Goal: Task Accomplishment & Management: Use online tool/utility

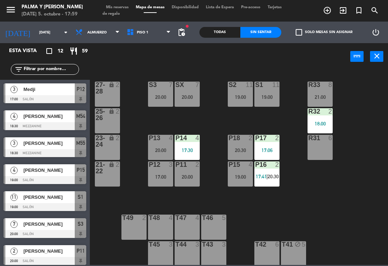
scroll to position [9, 0]
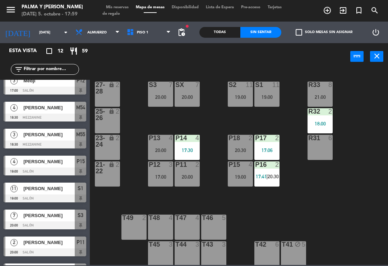
click at [372, 263] on div "R33 8 21:00 S1 11 19:00 S2 11 19:00 S3 7 20:00 SX 7 20:00 27-28 lock 2 R32 2 18…" at bounding box center [241, 167] width 294 height 196
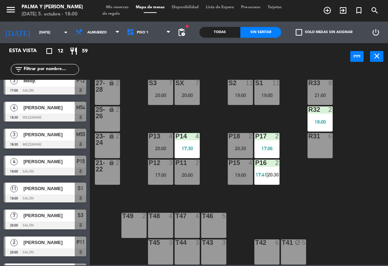
scroll to position [2, 0]
click at [349, 229] on div "R33 8 21:00 S1 11 19:00 S2 11 19:00 S3 7 20:00 SX 7 20:00 27-28 lock 2 R32 2 18…" at bounding box center [241, 167] width 294 height 196
click at [269, 146] on div "17:06" at bounding box center [266, 148] width 25 height 5
click at [337, 202] on div "R33 8 21:00 S1 11 19:00 S2 11 19:00 S3 7 20:00 SX 7 20:00 27-28 lock 2 R32 2 18…" at bounding box center [241, 167] width 294 height 196
click at [321, 124] on div "18:00" at bounding box center [319, 121] width 25 height 5
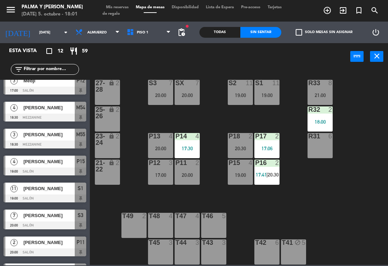
click at [356, 220] on div "R33 8 21:00 S1 11 19:00 S2 11 19:00 S3 7 20:00 SX 7 20:00 27-28 lock 2 R32 2 18…" at bounding box center [241, 167] width 294 height 196
click at [276, 177] on span "20:30" at bounding box center [272, 175] width 11 height 6
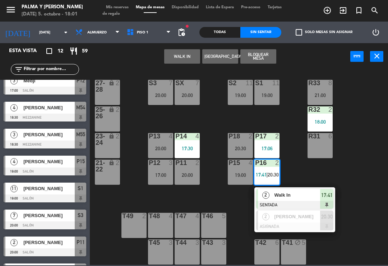
click at [292, 197] on span "Walk In" at bounding box center [297, 195] width 46 height 8
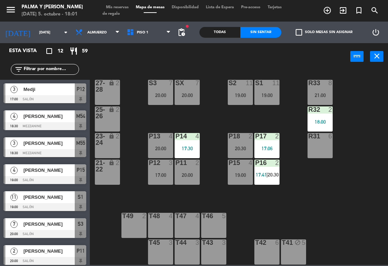
click at [274, 140] on div "P17 2" at bounding box center [266, 136] width 25 height 7
click at [349, 216] on div "R33 8 21:00 S1 11 19:00 S2 11 19:00 S3 7 20:00 SX 7 20:00 27-28 lock 2 R32 2 18…" at bounding box center [241, 167] width 294 height 196
click at [190, 139] on div at bounding box center [187, 136] width 12 height 6
click at [350, 224] on div "R33 8 21:00 S1 11 19:00 S2 11 19:00 S3 7 20:00 SX 7 20:00 27-28 lock 2 R32 2 18…" at bounding box center [241, 167] width 294 height 196
click at [314, 121] on div "18:00" at bounding box center [319, 121] width 25 height 5
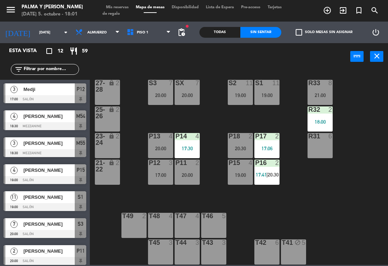
click at [355, 214] on div "R33 8 21:00 S1 11 19:00 S2 11 19:00 S3 7 20:00 SX 7 20:00 27-28 lock 2 R32 2 18…" at bounding box center [241, 167] width 294 height 196
click at [151, 73] on div "R33 8 21:00 S1 11 19:00 S2 11 19:00 S3 7 20:00 SX 7 20:00 27-28 lock 2 R32 2 18…" at bounding box center [241, 167] width 294 height 196
click at [321, 216] on div "R33 8 21:00 S1 11 19:00 S2 11 19:00 S3 7 20:00 SX 7 20:00 27-28 lock 2 R32 2 18…" at bounding box center [241, 167] width 294 height 196
click at [243, 172] on div "19:00" at bounding box center [240, 174] width 25 height 5
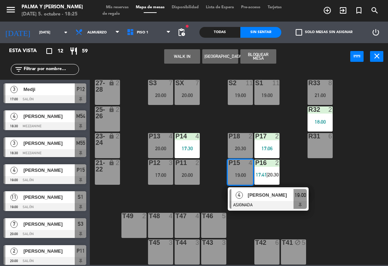
click at [337, 188] on div "R33 8 21:00 S1 11 19:00 S2 11 19:00 S3 7 20:00 SX 7 20:00 27-28 lock 2 R32 2 18…" at bounding box center [241, 167] width 294 height 196
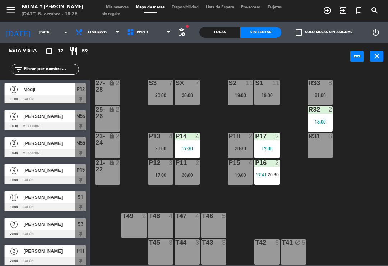
click at [310, 211] on div "R33 8 21:00 S1 11 19:00 S2 11 19:00 S3 7 20:00 SX 7 20:00 27-28 lock 2 R32 2 18…" at bounding box center [241, 167] width 294 height 196
click at [154, 256] on div "T45 3" at bounding box center [160, 251] width 25 height 25
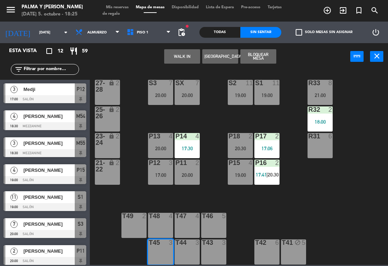
click at [188, 52] on button "WALK IN" at bounding box center [182, 56] width 36 height 14
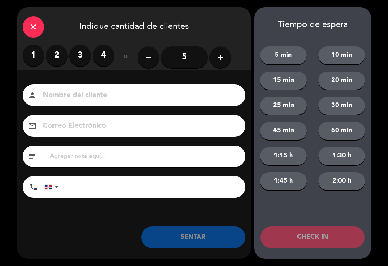
click at [60, 60] on label "2" at bounding box center [57, 56] width 22 height 22
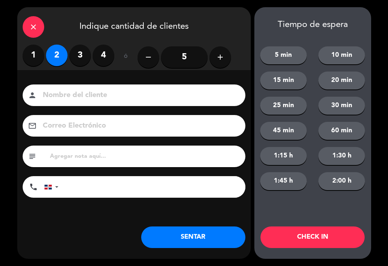
click at [214, 244] on button "SENTAR" at bounding box center [193, 237] width 104 height 22
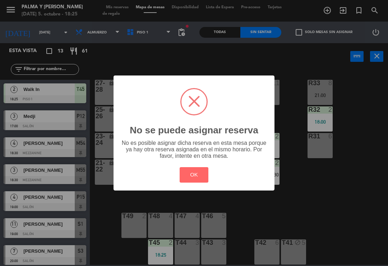
click at [249, 213] on div "? ! i No se puede asignar reserva × No es posible asignar dicha reserva en esta…" at bounding box center [194, 133] width 388 height 266
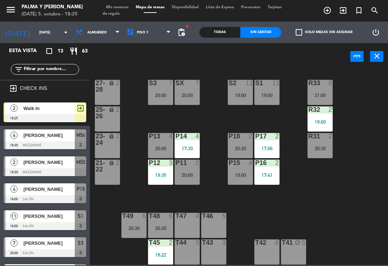
click at [200, 174] on div "20:00" at bounding box center [186, 174] width 25 height 5
click at [279, 220] on div "R33 8 21:00 S1 11 19:00 S2 11 19:00 S3 7 20:00 SX 7 20:00 27-28 lock 2 R32 2 18…" at bounding box center [241, 167] width 294 height 196
click at [162, 172] on div "19:30" at bounding box center [160, 174] width 25 height 5
click at [267, 219] on div "R33 8 21:00 S1 11 19:00 S2 11 19:00 S3 7 20:00 SX 7 20:00 27-28 lock 2 R32 2 18…" at bounding box center [241, 167] width 294 height 196
click at [45, 117] on div at bounding box center [45, 118] width 83 height 8
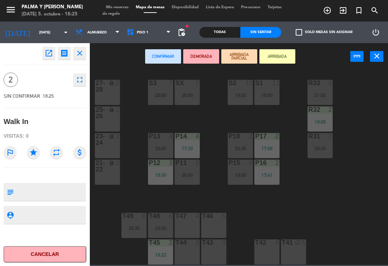
click at [160, 250] on div "T45 2 18:22" at bounding box center [160, 251] width 25 height 25
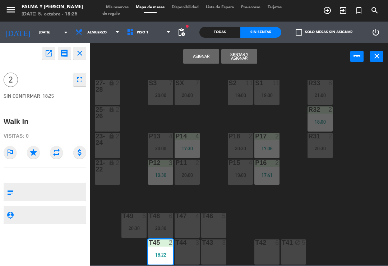
click at [205, 61] on button "Asignar" at bounding box center [201, 56] width 36 height 14
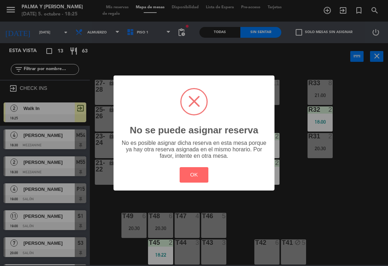
click at [201, 173] on button "OK" at bounding box center [193, 174] width 29 height 15
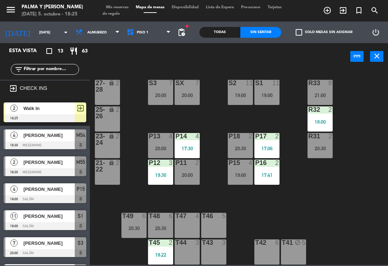
click at [65, 115] on div at bounding box center [45, 118] width 83 height 8
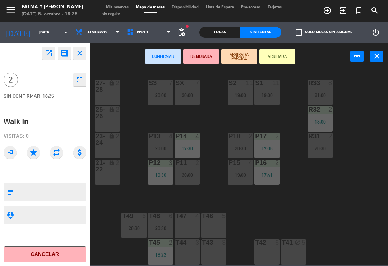
click at [48, 53] on icon "open_in_new" at bounding box center [49, 53] width 9 height 9
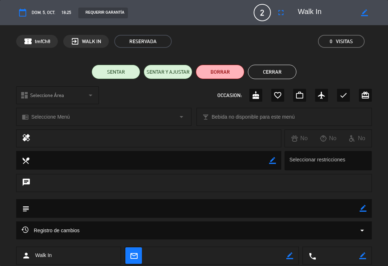
click at [277, 77] on button "Cerrar" at bounding box center [272, 72] width 48 height 14
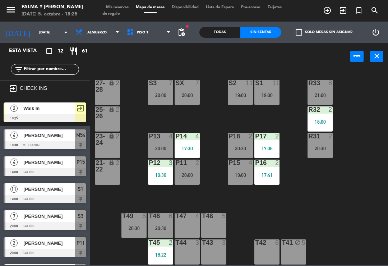
click at [55, 112] on div "Walk In" at bounding box center [49, 108] width 52 height 12
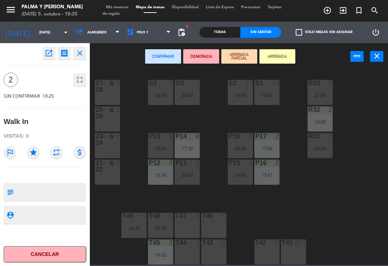
click at [45, 56] on icon "open_in_new" at bounding box center [49, 53] width 9 height 9
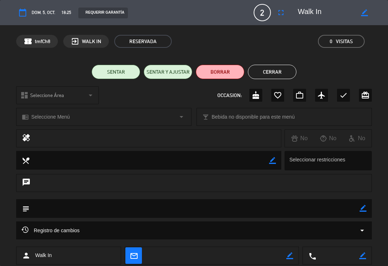
click at [222, 68] on button "BORRAR" at bounding box center [220, 72] width 48 height 14
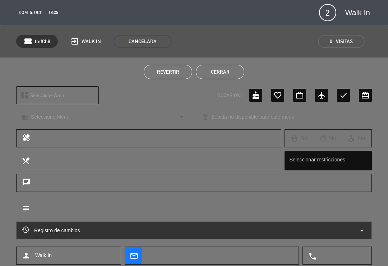
click at [235, 70] on button "Cerrar" at bounding box center [220, 72] width 48 height 14
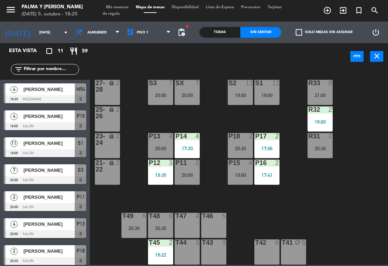
click at [158, 221] on div "T48 6 20:30" at bounding box center [160, 225] width 25 height 25
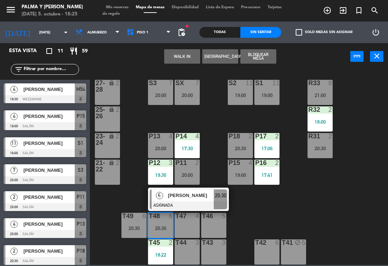
click at [215, 201] on div at bounding box center [188, 205] width 77 height 8
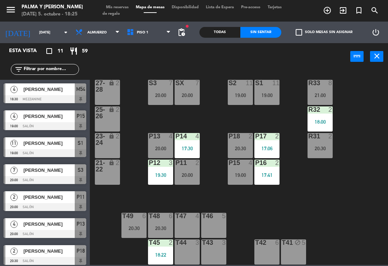
scroll to position [26, 0]
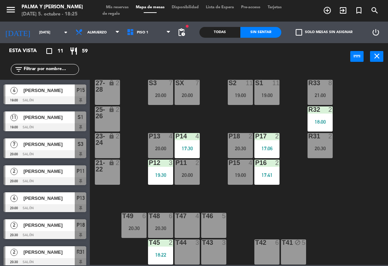
click at [56, 117] on span "[PERSON_NAME]" at bounding box center [48, 117] width 51 height 8
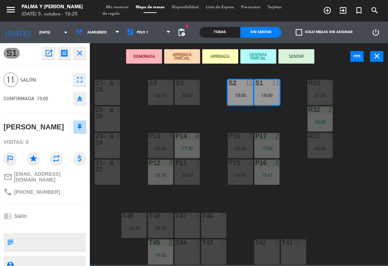
click at [152, 251] on div "T45 2 18:22" at bounding box center [160, 251] width 25 height 25
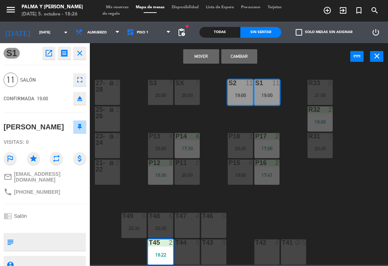
click at [272, 96] on div "19:00" at bounding box center [266, 95] width 25 height 5
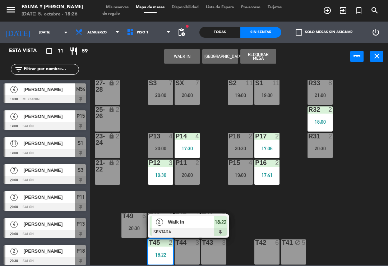
click at [340, 55] on div "WALK IN [GEOGRAPHIC_DATA] Bloquear Mesa power_input close" at bounding box center [220, 56] width 260 height 27
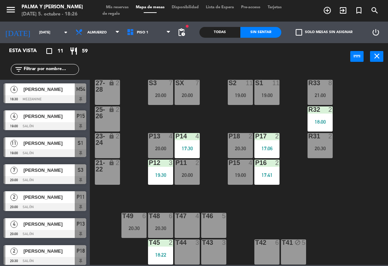
click at [269, 221] on div "R33 8 21:00 S1 11 19:00 S2 11 19:00 S3 7 20:00 SX 7 20:00 27-28 lock 2 R32 2 18…" at bounding box center [241, 167] width 294 height 196
click at [260, 92] on div "S1 11 19:00" at bounding box center [266, 92] width 25 height 25
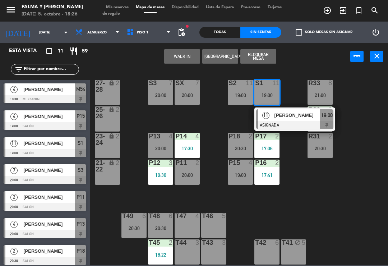
click at [295, 118] on span "[PERSON_NAME]" at bounding box center [297, 115] width 46 height 8
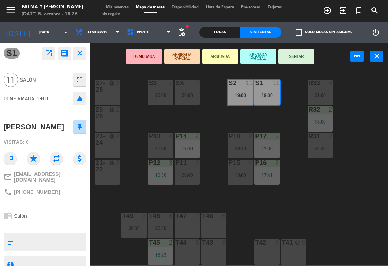
click at [303, 55] on button "SENTAR" at bounding box center [296, 56] width 36 height 14
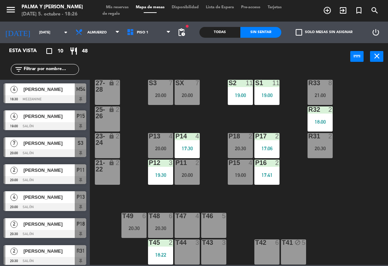
click at [337, 223] on div "R33 8 21:00 S1 11 19:00 S2 11 19:00 S3 7 20:00 SX 7 20:00 27-28 lock 2 R32 2 18…" at bounding box center [241, 167] width 294 height 196
click at [351, 192] on div "R33 8 21:00 S1 11 19:00 S2 11 19:00 S3 7 20:00 SX 7 20:00 27-28 lock 2 R32 2 18…" at bounding box center [241, 167] width 294 height 196
click at [259, 99] on div "S1 11 19:00" at bounding box center [266, 92] width 25 height 25
click at [328, 191] on div "R33 8 21:00 S1 11 19:00 S2 11 19:00 S3 7 20:00 SX 7 20:00 27-28 lock 2 R32 2 18…" at bounding box center [241, 167] width 294 height 196
click at [318, 95] on div "21:00" at bounding box center [319, 95] width 25 height 5
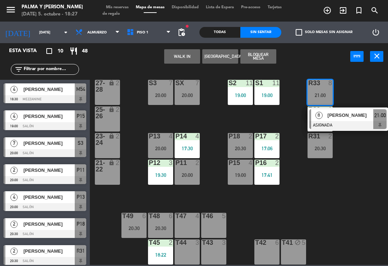
click at [386, 93] on div "R33 8 21:00 8 [PERSON_NAME] ASIGNADA 21:00 S1 11 19:00 S2 11 19:00 S3 7 20:00 S…" at bounding box center [241, 167] width 294 height 196
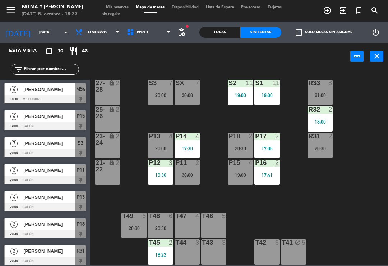
click at [316, 146] on div "20:30" at bounding box center [319, 148] width 25 height 5
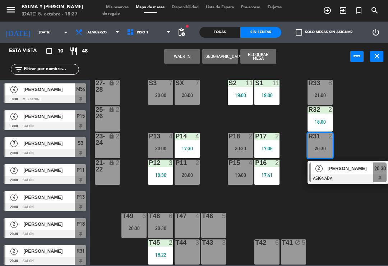
click at [241, 173] on div "19:00" at bounding box center [240, 174] width 25 height 5
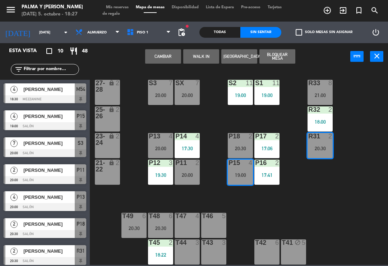
click at [163, 56] on button "Cambiar" at bounding box center [163, 56] width 36 height 14
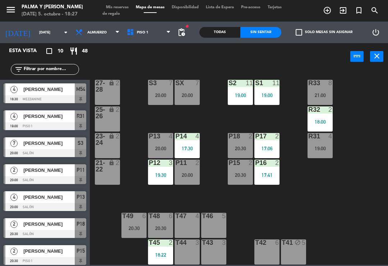
scroll to position [2, 0]
click at [327, 190] on div "R33 8 21:00 S1 11 19:00 S2 11 19:00 S3 7 20:00 SX 7 20:00 27-28 lock 2 R32 2 18…" at bounding box center [241, 167] width 294 height 196
click at [158, 225] on div "20:30" at bounding box center [160, 227] width 25 height 5
click at [265, 214] on div "R33 8 21:00 S1 11 19:00 S2 11 19:00 S3 7 20:00 SX 7 20:00 27-28 lock 2 R32 2 18…" at bounding box center [241, 167] width 294 height 196
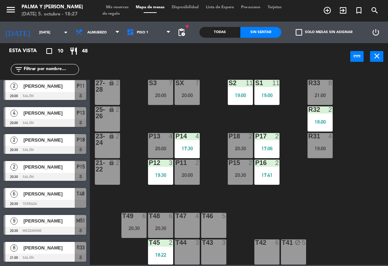
scroll to position [84, 0]
click at [221, 32] on div "Todas" at bounding box center [219, 32] width 41 height 11
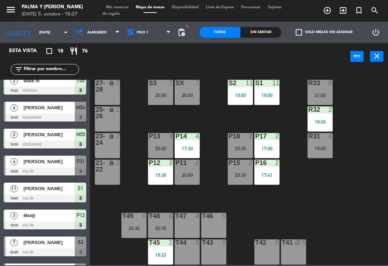
scroll to position [117, 0]
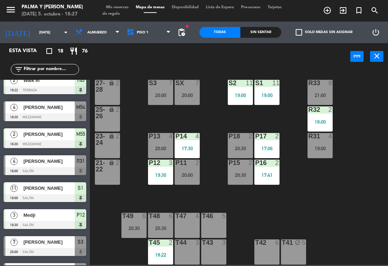
click at [312, 192] on div "R33 8 21:00 S1 11 19:00 S2 11 19:00 S3 7 20:00 SX 7 20:00 27-28 lock 2 R32 2 18…" at bounding box center [241, 167] width 294 height 196
click at [170, 34] on icon at bounding box center [168, 32] width 3 height 6
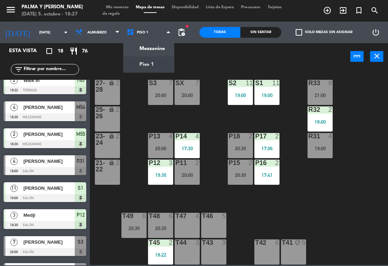
click at [156, 57] on ng-component "menu Palma y [PERSON_NAME][DATE] 5. octubre - 18:27 Mis reservas Mapa de mesas …" at bounding box center [194, 132] width 388 height 265
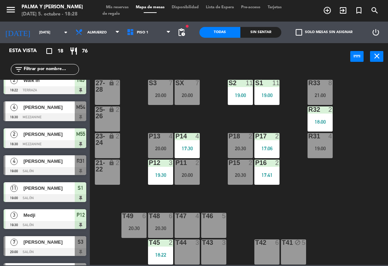
click at [145, 35] on span "Piso 1" at bounding box center [148, 32] width 51 height 16
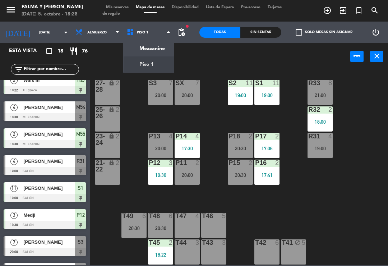
click at [154, 47] on ng-component "menu Palma y [PERSON_NAME][DATE] 5. octubre - 18:28 Mis reservas Mapa de mesas …" at bounding box center [194, 132] width 388 height 265
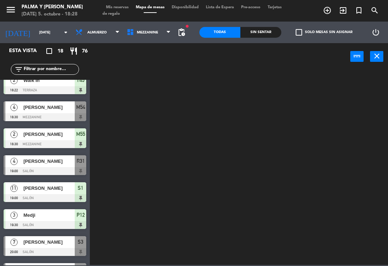
scroll to position [0, 0]
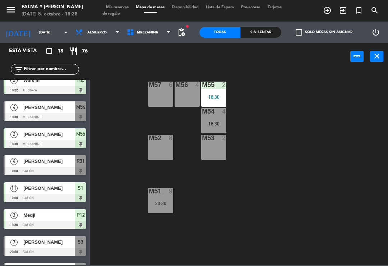
click at [326, 192] on div "M57 6 M56 4 M55 2 18:30 M54 4 18:30 M52 8 M53 2 M51 9 20:30" at bounding box center [241, 167] width 294 height 196
click at [162, 34] on span "Mezzanine" at bounding box center [148, 32] width 51 height 16
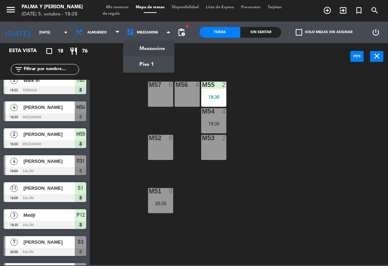
click at [156, 65] on ng-component "menu Palma y [PERSON_NAME][DATE] 5. octubre - 18:28 Mis reservas Mapa de mesas …" at bounding box center [194, 132] width 388 height 265
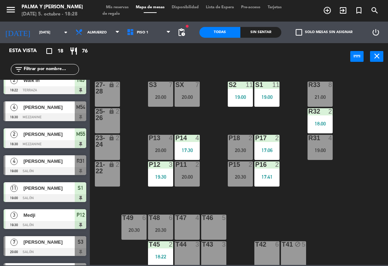
click at [149, 221] on div "T48" at bounding box center [149, 217] width 0 height 6
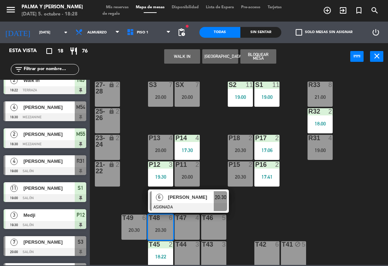
click at [193, 206] on div at bounding box center [188, 207] width 77 height 8
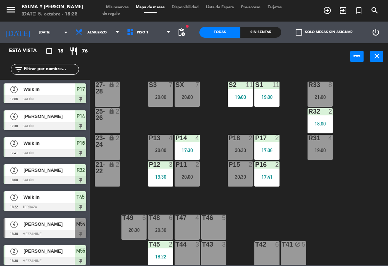
scroll to position [92, 0]
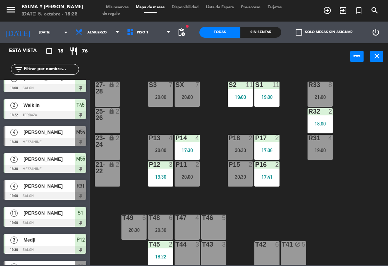
click at [314, 93] on div "R33 8 21:00" at bounding box center [319, 93] width 25 height 25
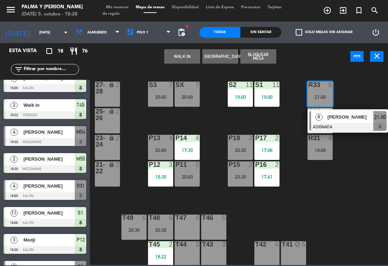
click at [359, 123] on div at bounding box center [347, 127] width 77 height 8
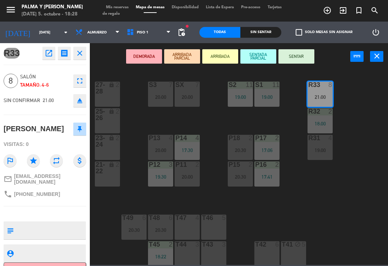
click at [52, 55] on icon "open_in_new" at bounding box center [49, 53] width 9 height 9
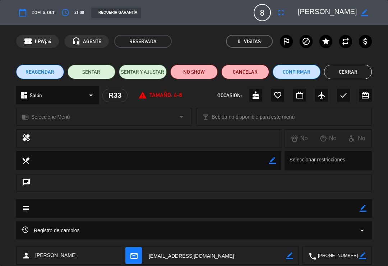
click at [70, 15] on button "access_time" at bounding box center [65, 12] width 13 height 13
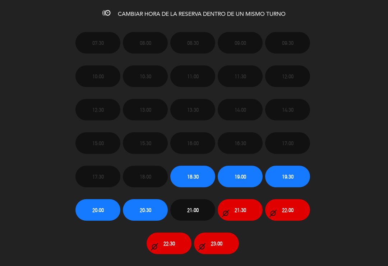
click at [91, 216] on button "20:00" at bounding box center [97, 210] width 45 height 22
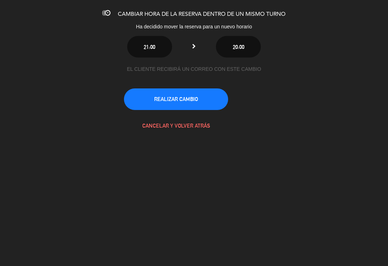
click at [189, 85] on div "EL CLIENTE RECIBIRÁ UN CORREO CON ESTE CAMBIO REALIZAR CAMBIO CANCELAR Y VOLVER…" at bounding box center [194, 100] width 140 height 71
click at [193, 98] on button "REALIZAR CAMBIO" at bounding box center [176, 99] width 104 height 22
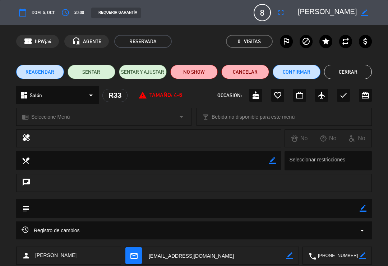
click at [297, 74] on button "Confirmar" at bounding box center [296, 72] width 48 height 14
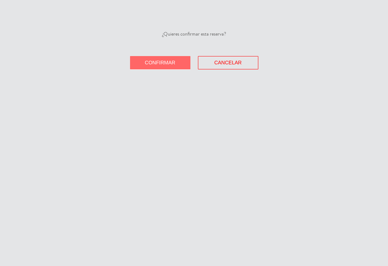
click at [163, 66] on button "Confirmar" at bounding box center [160, 62] width 60 height 13
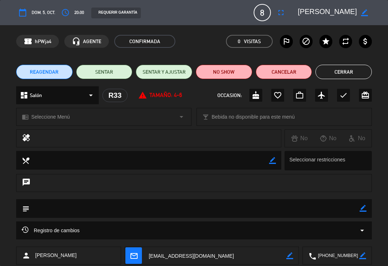
click at [338, 66] on button "Cerrar" at bounding box center [343, 72] width 56 height 14
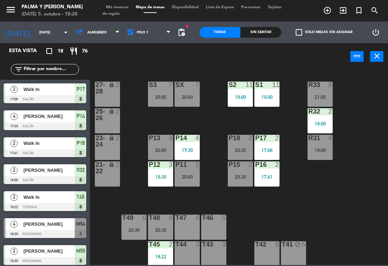
scroll to position [146, 0]
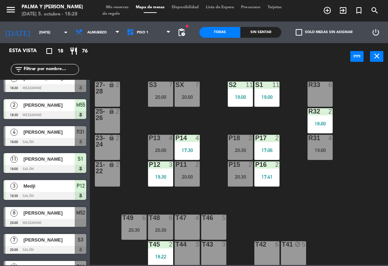
click at [276, 32] on div "Sin sentar" at bounding box center [260, 32] width 41 height 11
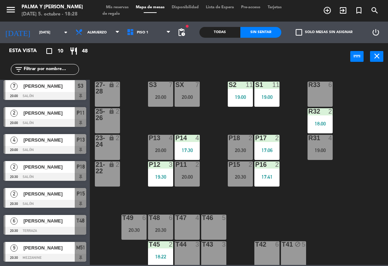
scroll to position [84, 0]
click at [235, 34] on div "Todas" at bounding box center [219, 32] width 41 height 11
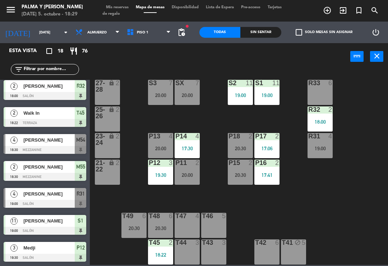
scroll to position [2, 0]
click at [316, 30] on label "check_box_outline_blank Solo mesas sin asignar" at bounding box center [323, 32] width 57 height 6
click at [324, 32] on input "check_box_outline_blank Solo mesas sin asignar" at bounding box center [324, 32] width 0 height 0
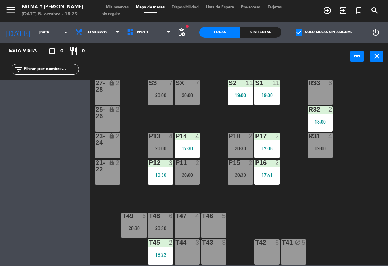
click at [314, 35] on label "check_box Solo mesas sin asignar" at bounding box center [323, 32] width 57 height 6
click at [324, 32] on input "check_box Solo mesas sin asignar" at bounding box center [324, 32] width 0 height 0
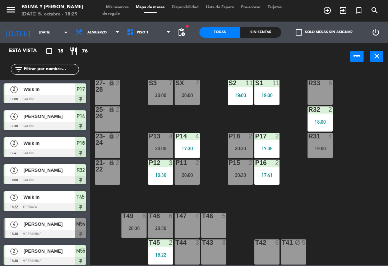
click at [57, 71] on input "text" at bounding box center [51, 69] width 56 height 8
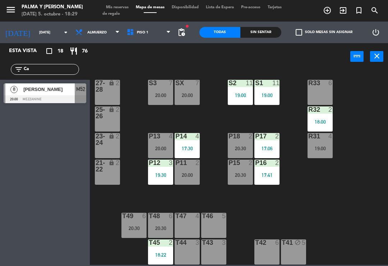
type input "Ca"
click at [64, 94] on div "[PERSON_NAME]" at bounding box center [49, 89] width 52 height 12
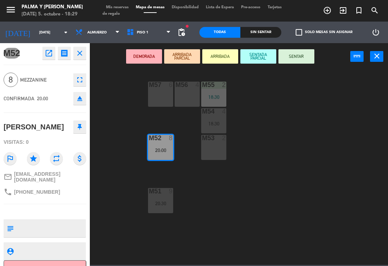
click at [162, 151] on div "20:00" at bounding box center [160, 150] width 25 height 5
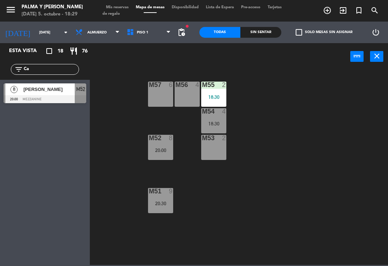
click at [163, 148] on div "20:00" at bounding box center [160, 150] width 25 height 5
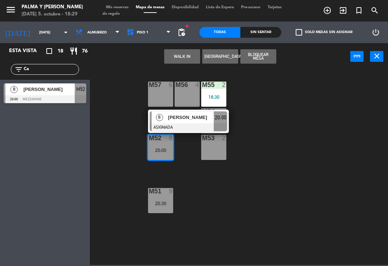
click at [190, 125] on div at bounding box center [188, 127] width 77 height 8
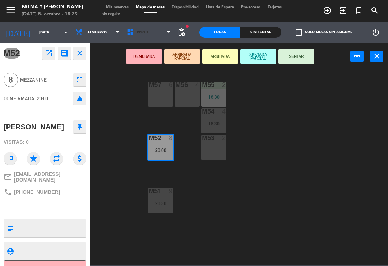
click at [152, 34] on span "Piso 1" at bounding box center [148, 32] width 51 height 16
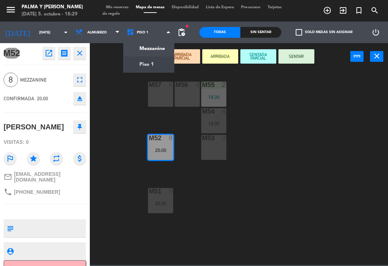
click at [151, 59] on ng-component "menu Palma y [PERSON_NAME][DATE] 5. octubre - 18:29 Mis reservas Mapa de mesas …" at bounding box center [194, 132] width 388 height 265
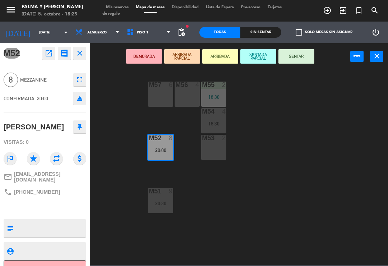
click at [149, 32] on span "Piso 1" at bounding box center [148, 32] width 51 height 16
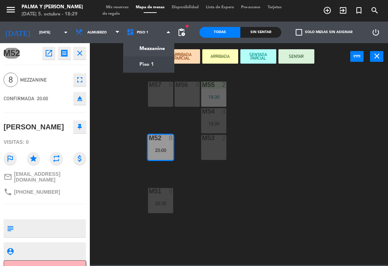
click at [157, 46] on ng-component "menu Palma y [PERSON_NAME][DATE] 5. octubre - 18:29 Mis reservas Mapa de mesas …" at bounding box center [194, 132] width 388 height 265
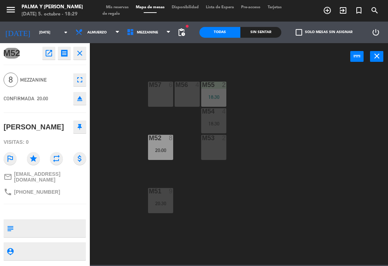
click at [162, 37] on span "Mezzanine" at bounding box center [148, 32] width 51 height 16
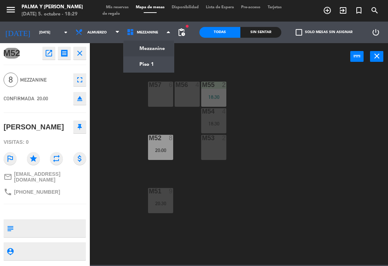
click at [156, 65] on ng-component "menu Palma y [PERSON_NAME][DATE] 5. octubre - 18:29 Mis reservas Mapa de mesas …" at bounding box center [194, 132] width 388 height 265
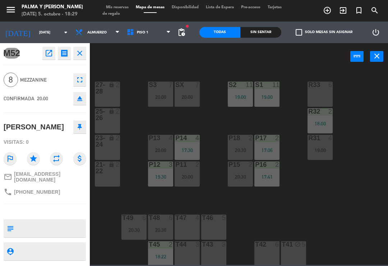
click at [314, 94] on div "R33 6" at bounding box center [319, 93] width 25 height 25
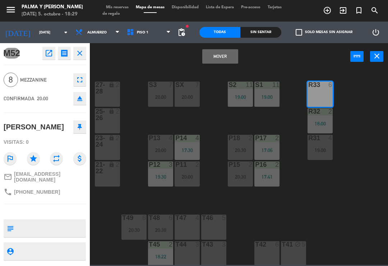
click at [231, 55] on button "Mover" at bounding box center [220, 56] width 36 height 14
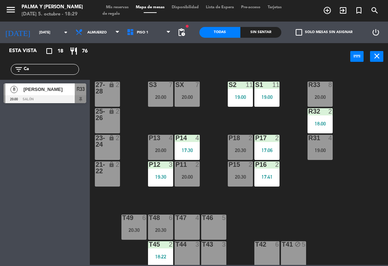
click at [163, 223] on div "T48 6 20:30" at bounding box center [160, 226] width 25 height 25
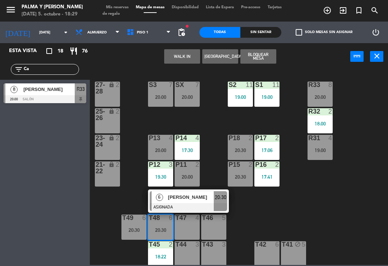
click at [184, 202] on div "[PERSON_NAME]" at bounding box center [190, 197] width 47 height 12
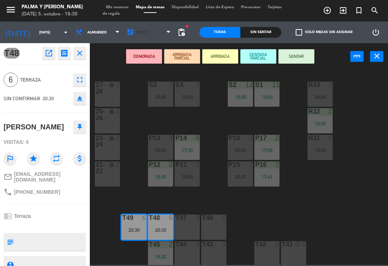
click at [137, 33] on span "Piso 1" at bounding box center [142, 33] width 11 height 4
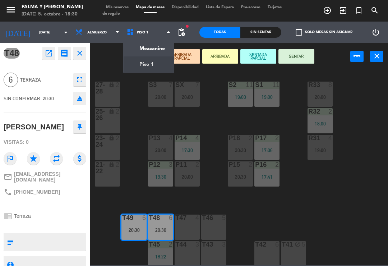
click at [149, 49] on ng-component "menu Palma y [PERSON_NAME][DATE] 5. octubre - 18:30 Mis reservas Mapa de mesas …" at bounding box center [194, 132] width 388 height 265
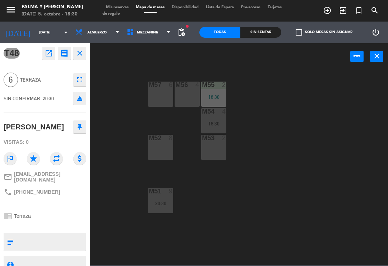
click at [169, 92] on div "M57 6" at bounding box center [160, 93] width 25 height 25
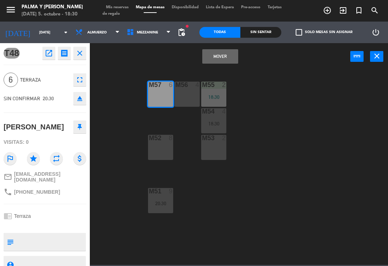
click at [225, 55] on button "Mover" at bounding box center [220, 56] width 36 height 14
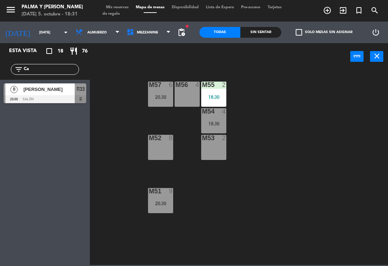
click at [283, 149] on div "M57 6 20:30 M56 4 M55 2 18:30 M54 4 18:30 M52 8 M53 2 M51 9 20:30" at bounding box center [241, 167] width 294 height 196
click at [71, 69] on input "Ca" at bounding box center [51, 69] width 56 height 8
type input "C"
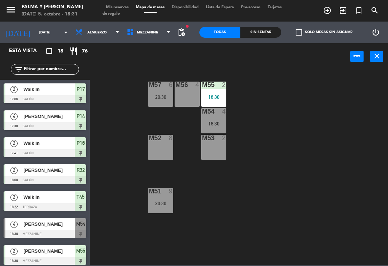
click at [330, 83] on div "M57 6 20:30 M56 4 M55 2 18:30 M54 4 18:30 M52 8 M53 2 M51 9 20:30" at bounding box center [241, 167] width 294 height 196
click at [160, 95] on div "20:30" at bounding box center [160, 96] width 25 height 5
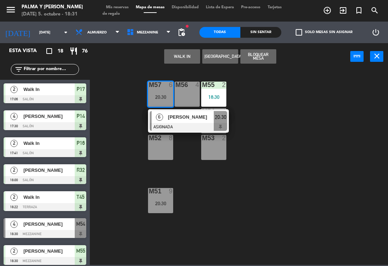
click at [197, 115] on span "[PERSON_NAME]" at bounding box center [191, 117] width 46 height 8
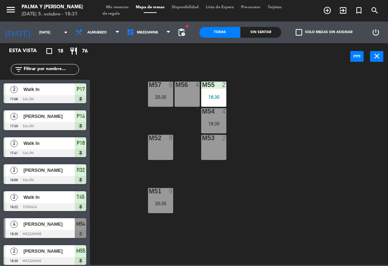
scroll to position [119, 0]
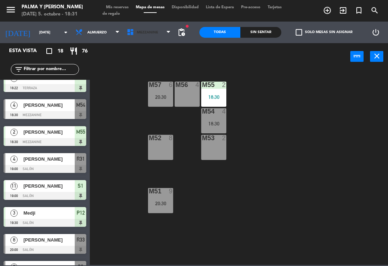
click at [143, 38] on span "Mezzanine" at bounding box center [148, 32] width 51 height 16
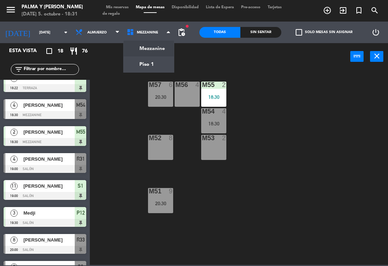
click at [158, 51] on ng-component "menu Palma y [PERSON_NAME][DATE] 5. octubre - 18:31 Mis reservas Mapa de mesas …" at bounding box center [194, 132] width 388 height 265
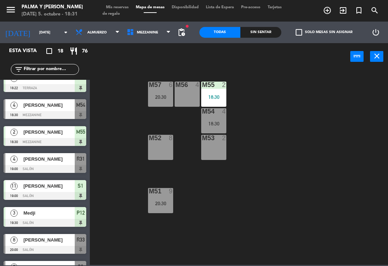
click at [165, 35] on span "Mezzanine" at bounding box center [148, 32] width 51 height 16
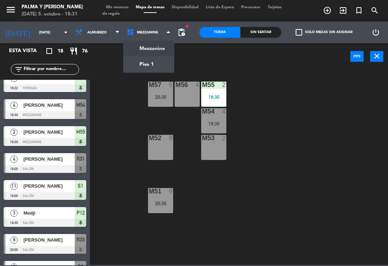
click at [162, 61] on ng-component "menu Palma y [PERSON_NAME][DATE] 5. octubre - 18:31 Mis reservas Mapa de mesas …" at bounding box center [194, 132] width 388 height 265
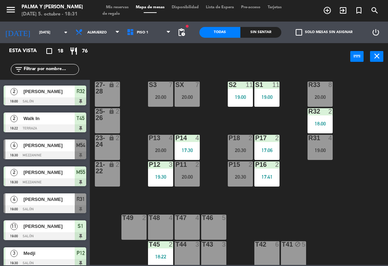
scroll to position [78, 0]
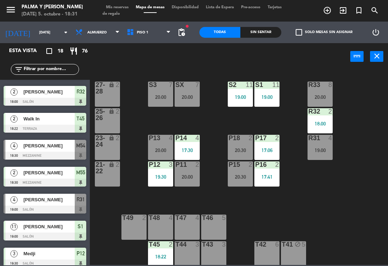
click at [4, 145] on div at bounding box center [5, 150] width 2 height 20
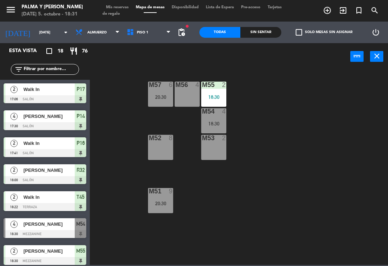
scroll to position [0, 0]
click at [252, 33] on div "Sin sentar" at bounding box center [260, 32] width 41 height 11
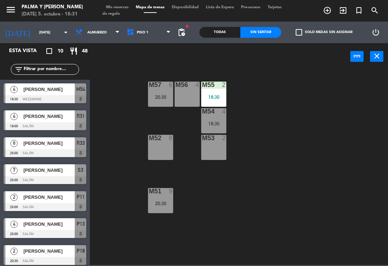
scroll to position [0, 0]
click at [151, 39] on span "Piso 1" at bounding box center [148, 32] width 51 height 16
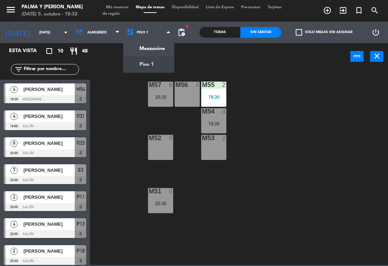
click at [150, 69] on ng-component "menu Palma y [PERSON_NAME][DATE] 5. octubre - 18:32 Mis reservas Mapa de mesas …" at bounding box center [194, 132] width 388 height 265
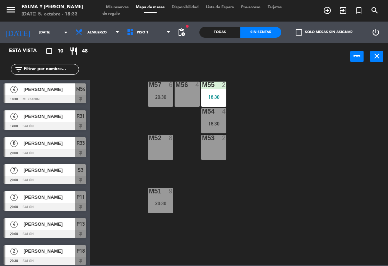
click at [146, 39] on span "Piso 1" at bounding box center [148, 32] width 51 height 16
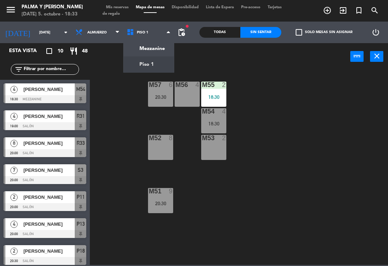
click at [160, 65] on ng-component "menu Palma y [PERSON_NAME][DATE] 5. octubre - 18:33 Mis reservas Mapa de mesas …" at bounding box center [194, 132] width 388 height 265
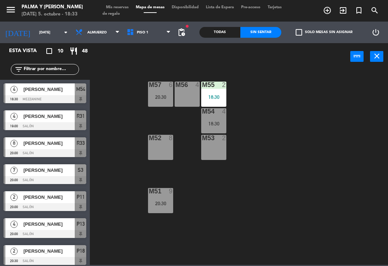
click at [234, 151] on div "M57 6 20:30 M56 4 M55 2 18:30 M54 4 18:30 M52 8 M53 2 M51 9 20:30" at bounding box center [241, 167] width 294 height 196
click at [148, 39] on span "Piso 1" at bounding box center [148, 32] width 51 height 16
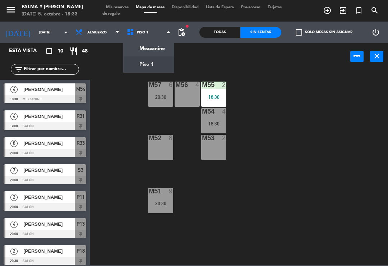
click at [157, 66] on ng-component "menu Palma y [PERSON_NAME][DATE] 5. octubre - 18:33 Mis reservas Mapa de mesas …" at bounding box center [194, 132] width 388 height 265
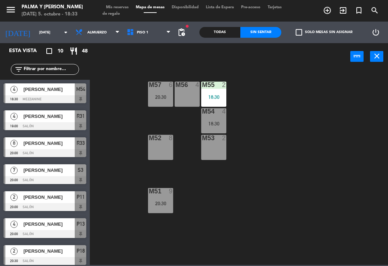
click at [149, 34] on span "Piso 1" at bounding box center [148, 32] width 51 height 16
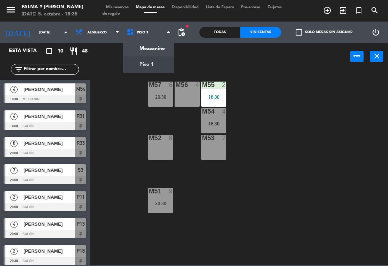
click at [260, 101] on div "M57 6 20:30 M56 4 M55 2 18:30 M54 4 18:30 M52 8 M53 2 M51 9 20:30" at bounding box center [241, 167] width 294 height 196
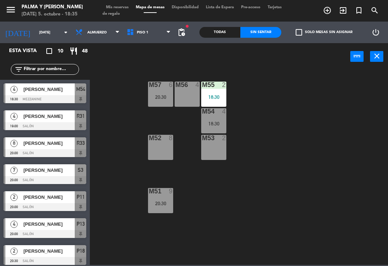
click at [68, 237] on div at bounding box center [45, 234] width 83 height 8
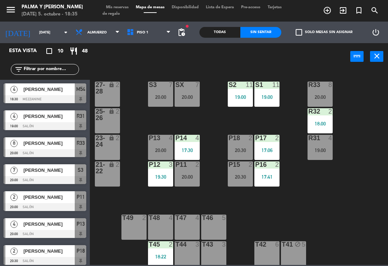
click at [215, 115] on div "R33 8 20:00 S1 11 19:00 S2 11 19:00 S3 7 20:00 SX 7 20:00 27-28 lock 2 R32 2 18…" at bounding box center [241, 167] width 294 height 196
click at [156, 148] on div "20:00" at bounding box center [160, 150] width 25 height 5
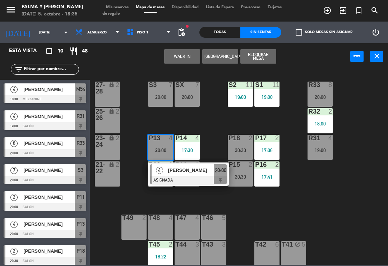
click at [218, 125] on div "R33 8 20:00 S1 11 19:00 S2 11 19:00 S3 7 20:00 SX 7 20:00 27-28 lock 2 R32 2 18…" at bounding box center [241, 167] width 294 height 196
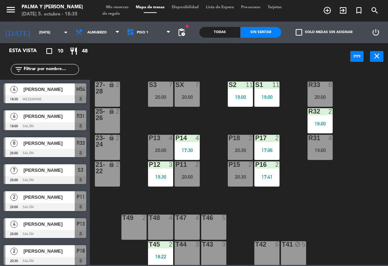
click at [184, 174] on div "20:00" at bounding box center [186, 176] width 25 height 5
click at [311, 206] on div "R33 8 20:00 S1 11 19:00 S2 11 19:00 S3 7 20:00 SX 7 20:00 27-28 lock 2 R32 2 18…" at bounding box center [241, 167] width 294 height 196
click at [230, 179] on div "P15 2 20:30" at bounding box center [240, 173] width 25 height 25
click at [336, 195] on div "R33 8 20:00 S1 11 19:00 S2 11 19:00 S3 7 20:00 SX 7 20:00 27-28 lock 2 R32 2 18…" at bounding box center [241, 167] width 294 height 196
click at [238, 94] on div "19:00" at bounding box center [240, 96] width 25 height 5
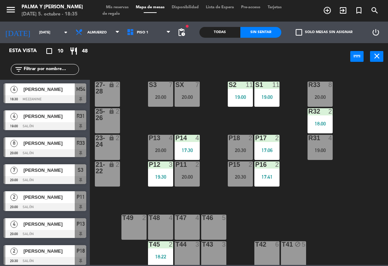
click at [385, 128] on div "R33 8 20:00 S1 11 19:00 S2 11 19:00 S3 7 20:00 SX 7 20:00 27-28 lock 2 R32 2 18…" at bounding box center [241, 167] width 294 height 196
click at [43, 35] on input "[DATE]" at bounding box center [60, 32] width 49 height 11
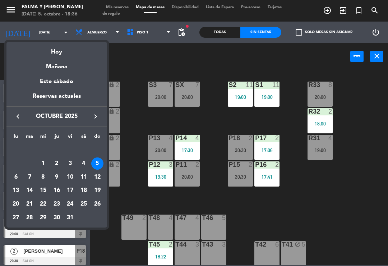
click at [17, 178] on div "6" at bounding box center [16, 177] width 12 height 12
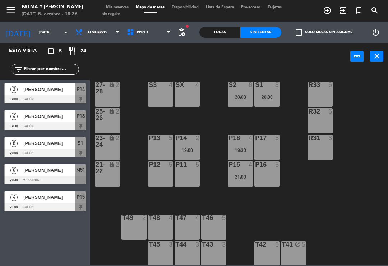
click at [47, 32] on input "[DATE]" at bounding box center [60, 32] width 49 height 11
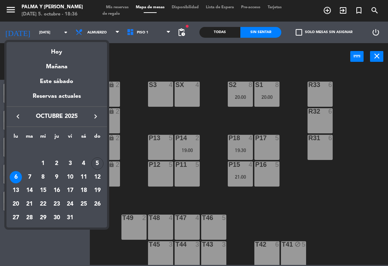
click at [32, 174] on div "7" at bounding box center [29, 177] width 12 height 12
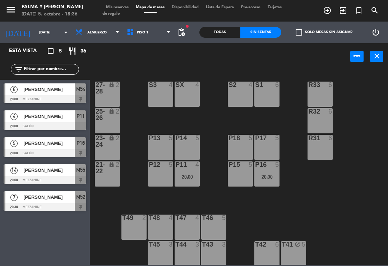
click at [50, 32] on input "[DATE]" at bounding box center [60, 32] width 49 height 11
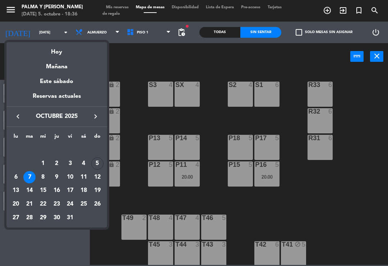
click at [45, 173] on div "8" at bounding box center [43, 177] width 12 height 12
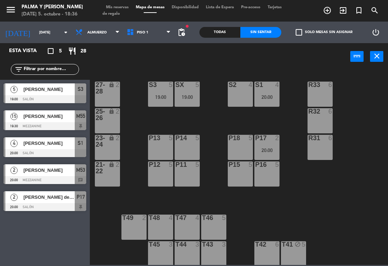
click at [48, 182] on div at bounding box center [45, 180] width 83 height 8
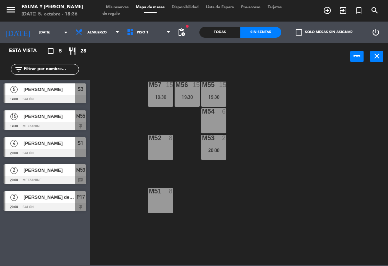
click at [151, 44] on div "power_input close" at bounding box center [220, 56] width 260 height 27
click at [157, 34] on span "Piso 1" at bounding box center [148, 32] width 51 height 16
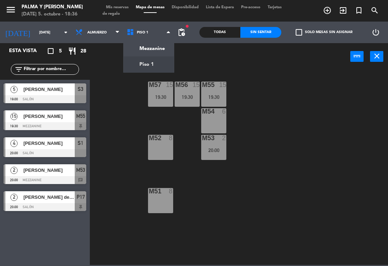
click at [320, 187] on div "M57 15 19:30 M56 15 19:30 M55 15 19:30 M54 6 M52 8 M53 2 20:00 M51 8" at bounding box center [241, 167] width 294 height 196
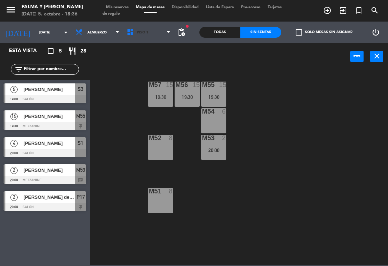
click at [144, 38] on span "Piso 1" at bounding box center [148, 32] width 51 height 16
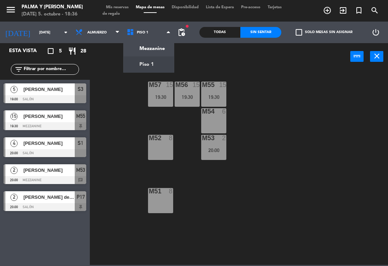
click at [145, 69] on ng-component "menu Palma y [PERSON_NAME][DATE] 5. octubre - 18:36 Mis reservas Mapa de mesas …" at bounding box center [194, 132] width 388 height 265
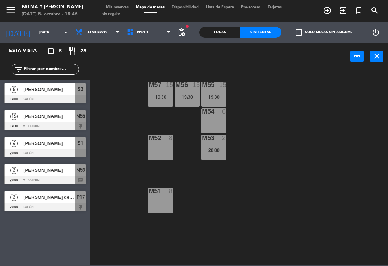
click at [195, 34] on div "Todas Sin sentar check_box_outline_blank Solo mesas sin asignar power_settings_…" at bounding box center [293, 33] width 199 height 22
click at [125, 86] on div "M57 15 19:30 M56 15 19:30 M55 15 19:30 M54 6 M52 8 M53 2 20:00 M51 8" at bounding box center [241, 167] width 294 height 196
click at [51, 37] on input "[DATE]" at bounding box center [60, 32] width 49 height 11
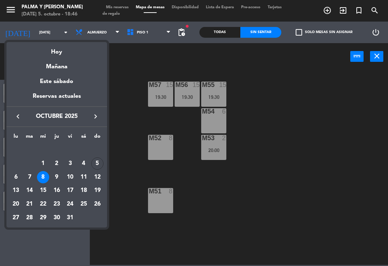
click at [60, 51] on div "Hoy" at bounding box center [56, 49] width 101 height 15
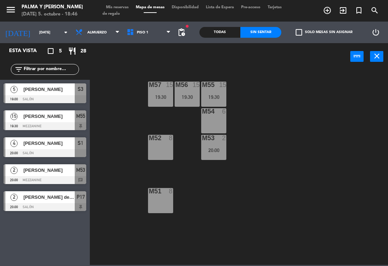
type input "[DATE]"
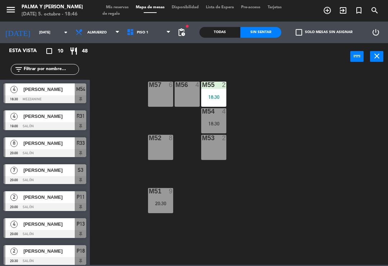
click at [145, 36] on span "Piso 1" at bounding box center [148, 32] width 51 height 16
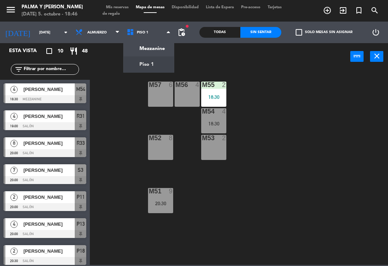
click at [263, 119] on div "M57 6 M56 4 M55 2 18:30 M54 4 18:30 M52 8 M53 2 M51 9 20:30" at bounding box center [241, 167] width 294 height 196
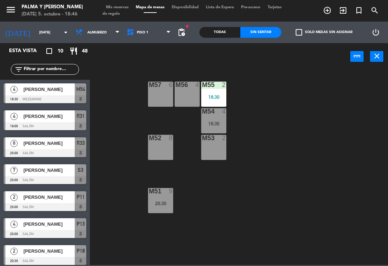
click at [211, 131] on div "M54 4 18:30" at bounding box center [213, 120] width 25 height 25
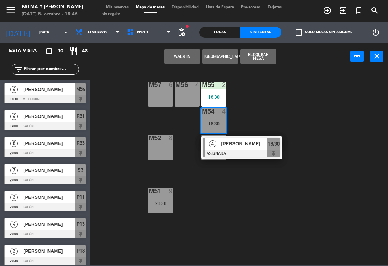
click at [234, 148] on div "[PERSON_NAME]" at bounding box center [243, 143] width 47 height 12
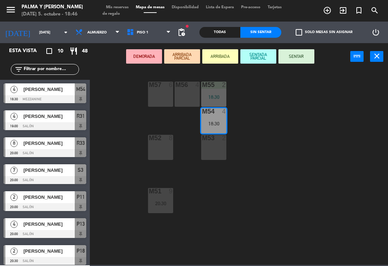
click at [196, 91] on div "M56 4" at bounding box center [186, 93] width 25 height 25
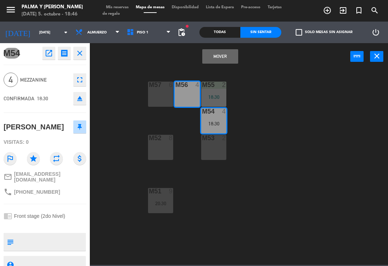
click at [227, 56] on button "Mover" at bounding box center [220, 56] width 36 height 14
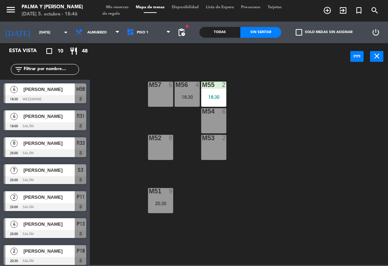
click at [153, 39] on span "Piso 1" at bounding box center [148, 32] width 51 height 16
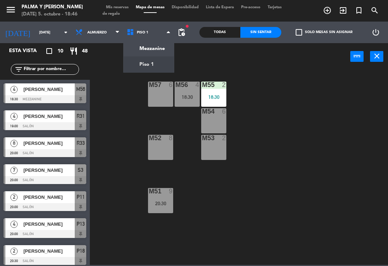
click at [164, 65] on ng-component "menu Palma y [PERSON_NAME][DATE] 5. octubre - 18:46 Mis reservas Mapa de mesas …" at bounding box center [194, 132] width 388 height 265
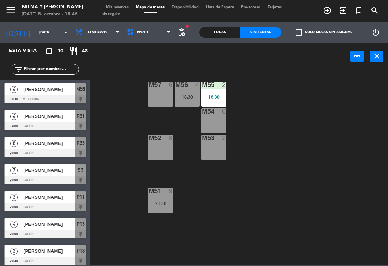
click at [164, 33] on span "Piso 1" at bounding box center [148, 32] width 51 height 16
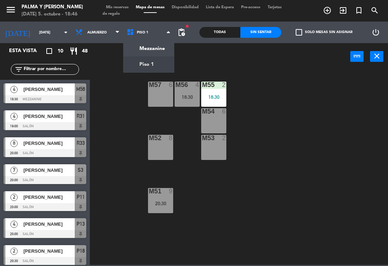
click at [160, 51] on ng-component "menu Palma y [PERSON_NAME][DATE] 5. octubre - 18:46 Mis reservas Mapa de mesas …" at bounding box center [194, 132] width 388 height 265
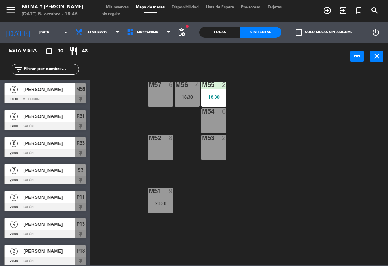
click at [164, 37] on span "Mezzanine" at bounding box center [148, 32] width 51 height 16
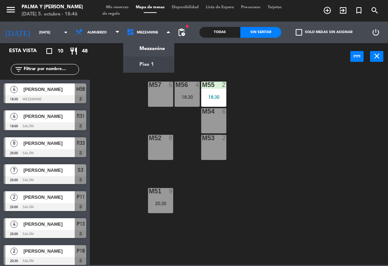
click at [159, 69] on ng-component "menu Palma y [PERSON_NAME][DATE] 5. octubre - 18:46 Mis reservas Mapa de mesas …" at bounding box center [194, 132] width 388 height 265
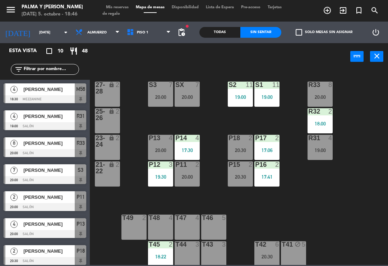
click at [164, 140] on div at bounding box center [161, 138] width 12 height 6
click at [221, 117] on div "R33 8 20:00 S1 11 19:00 S2 11 19:00 S3 7 20:00 SX 7 20:00 27-28 lock 2 R32 2 18…" at bounding box center [241, 167] width 294 height 196
click at [190, 172] on div "P11 2 20:00" at bounding box center [186, 173] width 25 height 25
click at [330, 172] on div "R33 8 20:00 S1 11 19:00 S2 11 19:00 S3 7 20:00 SX 7 20:00 27-28 lock 2 R32 2 18…" at bounding box center [241, 167] width 294 height 196
click at [323, 151] on div "19:00" at bounding box center [319, 150] width 25 height 5
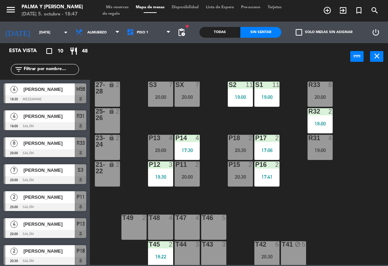
click at [361, 131] on div "R33 8 20:00 S1 11 19:00 S2 11 19:00 S3 7 20:00 SX 7 20:00 27-28 lock 2 R32 2 18…" at bounding box center [241, 167] width 294 height 196
click at [328, 146] on div "R31 4 19:00" at bounding box center [319, 147] width 25 height 25
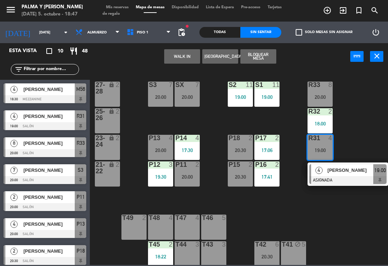
click at [363, 174] on div "[PERSON_NAME]" at bounding box center [350, 170] width 47 height 12
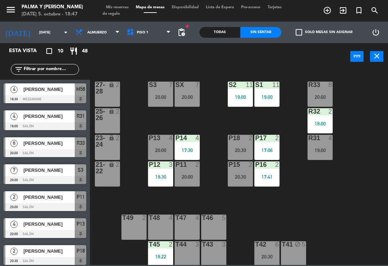
click at [244, 144] on div "P18 2 20:30" at bounding box center [240, 147] width 25 height 25
click at [297, 123] on div "R33 8 20:00 S1 11 19:00 S2 11 19:00 S3 7 20:00 SX 7 20:00 27-28 lock 2 R32 2 18…" at bounding box center [241, 167] width 294 height 196
click at [244, 171] on div "P15 2 20:30" at bounding box center [240, 173] width 25 height 25
click at [146, 39] on span "Piso 1" at bounding box center [148, 32] width 51 height 16
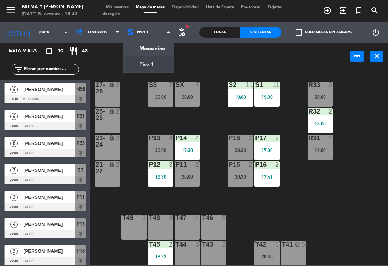
click at [161, 46] on ng-component "menu Palma y [PERSON_NAME][DATE] 5. octubre - 18:47 Mis reservas Mapa de mesas …" at bounding box center [194, 132] width 388 height 265
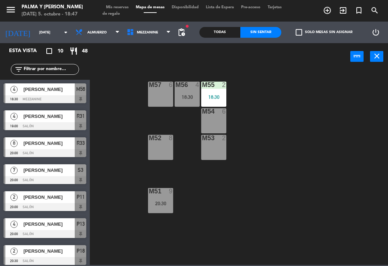
click at [187, 95] on div "18:30" at bounding box center [186, 96] width 25 height 5
click at [140, 71] on div "M57 6 M56 4 18:30 M55 2 18:30 M54 6 M52 8 M53 2 M51 9 20:30" at bounding box center [241, 167] width 294 height 196
click at [154, 37] on span "Mezzanine" at bounding box center [148, 32] width 51 height 16
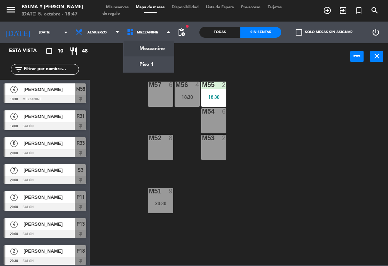
click at [254, 93] on div "M57 6 M56 4 18:30 M55 2 18:30 M54 6 M52 8 M53 2 M51 9 20:30" at bounding box center [241, 167] width 294 height 196
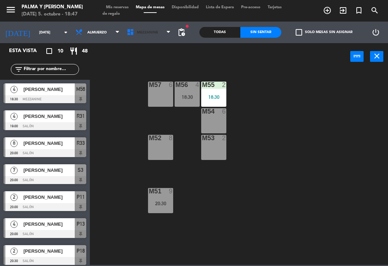
click at [147, 35] on span "Mezzanine" at bounding box center [148, 32] width 51 height 16
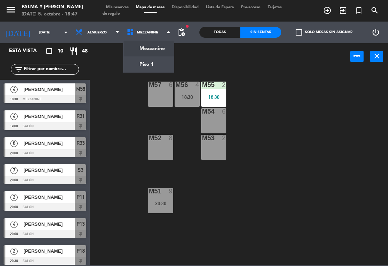
click at [161, 65] on ng-component "menu Palma y [PERSON_NAME][DATE] 5. octubre - 18:47 Mis reservas Mapa de mesas …" at bounding box center [194, 132] width 388 height 265
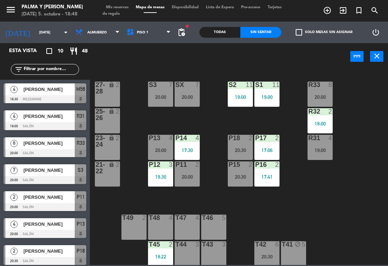
click at [20, 126] on div at bounding box center [45, 126] width 83 height 8
click at [145, 39] on span "Piso 1" at bounding box center [148, 32] width 51 height 16
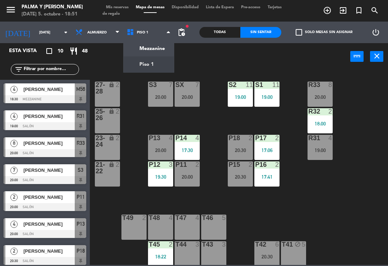
click at [150, 48] on ng-component "menu Palma y [PERSON_NAME][DATE] 5. octubre - 18:51 Mis reservas Mapa de mesas …" at bounding box center [194, 132] width 388 height 265
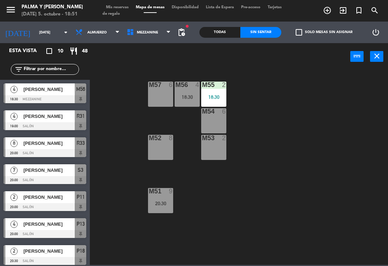
click at [324, 210] on div "M57 6 M56 4 18:30 M55 2 18:30 M54 6 M52 8 M53 2 M51 9 20:30" at bounding box center [241, 167] width 294 height 196
click at [159, 32] on span "Mezzanine" at bounding box center [148, 32] width 51 height 16
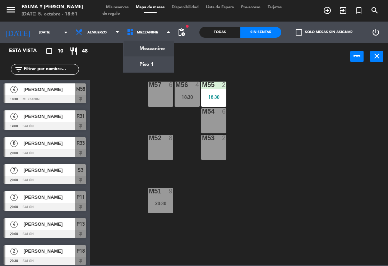
click at [156, 66] on ng-component "menu Palma y [PERSON_NAME][DATE] 5. octubre - 18:51 Mis reservas Mapa de mesas …" at bounding box center [194, 132] width 388 height 265
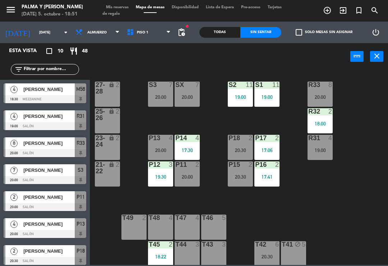
click at [316, 152] on div "19:00" at bounding box center [319, 150] width 25 height 5
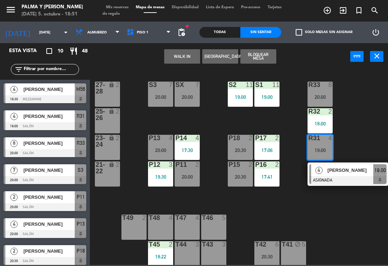
click at [13, 263] on div at bounding box center [45, 261] width 83 height 8
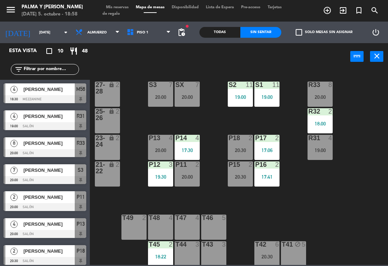
click at [191, 144] on div "P14 4 17:30" at bounding box center [186, 147] width 25 height 25
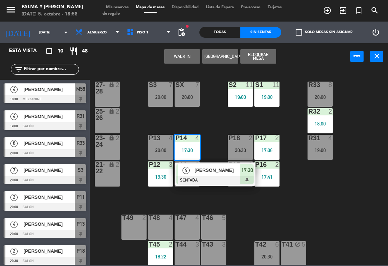
click at [184, 148] on div "17:30" at bounding box center [186, 150] width 25 height 5
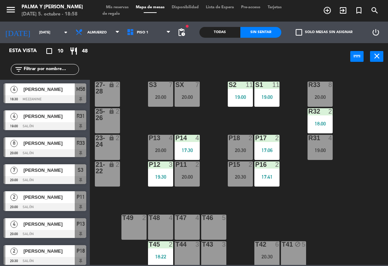
click at [191, 148] on div "17:30" at bounding box center [186, 150] width 25 height 5
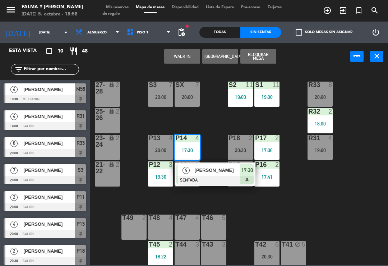
click at [218, 171] on span "[PERSON_NAME]" at bounding box center [218, 170] width 46 height 8
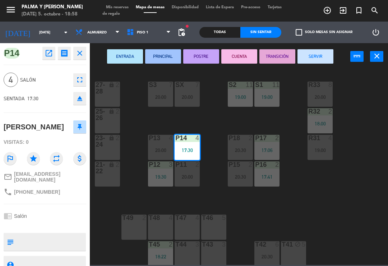
click at [317, 56] on button "SERVIR" at bounding box center [315, 56] width 36 height 14
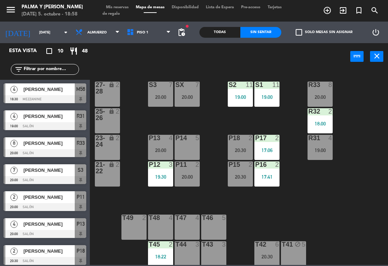
click at [317, 99] on div "20:00" at bounding box center [319, 96] width 25 height 5
click at [348, 190] on div "R33 8 20:00 S1 11 19:00 S2 11 19:00 S3 7 20:00 SX 7 20:00 27-28 lock 2 R32 2 18…" at bounding box center [241, 167] width 294 height 196
click at [325, 153] on div "19:00" at bounding box center [319, 150] width 25 height 5
click at [376, 139] on div "R33 8 20:00 S1 11 19:00 S2 11 19:00 S3 7 20:00 SX 7 20:00 27-28 lock 2 R32 2 18…" at bounding box center [241, 167] width 294 height 196
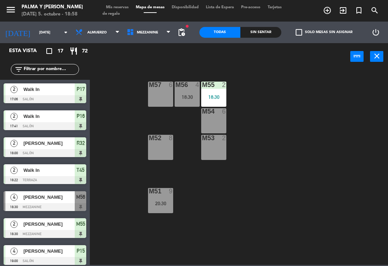
click at [143, 27] on span "Mezzanine" at bounding box center [148, 32] width 51 height 16
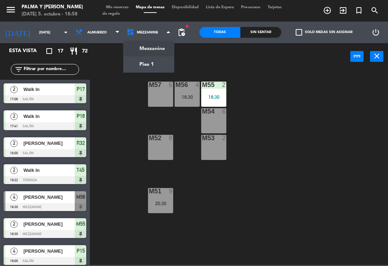
click at [143, 64] on ng-component "menu Palma y Celia domingo 5. octubre - 18:58 Mis reservas Mapa de mesas Dispon…" at bounding box center [194, 132] width 388 height 265
